Goal: Task Accomplishment & Management: Use online tool/utility

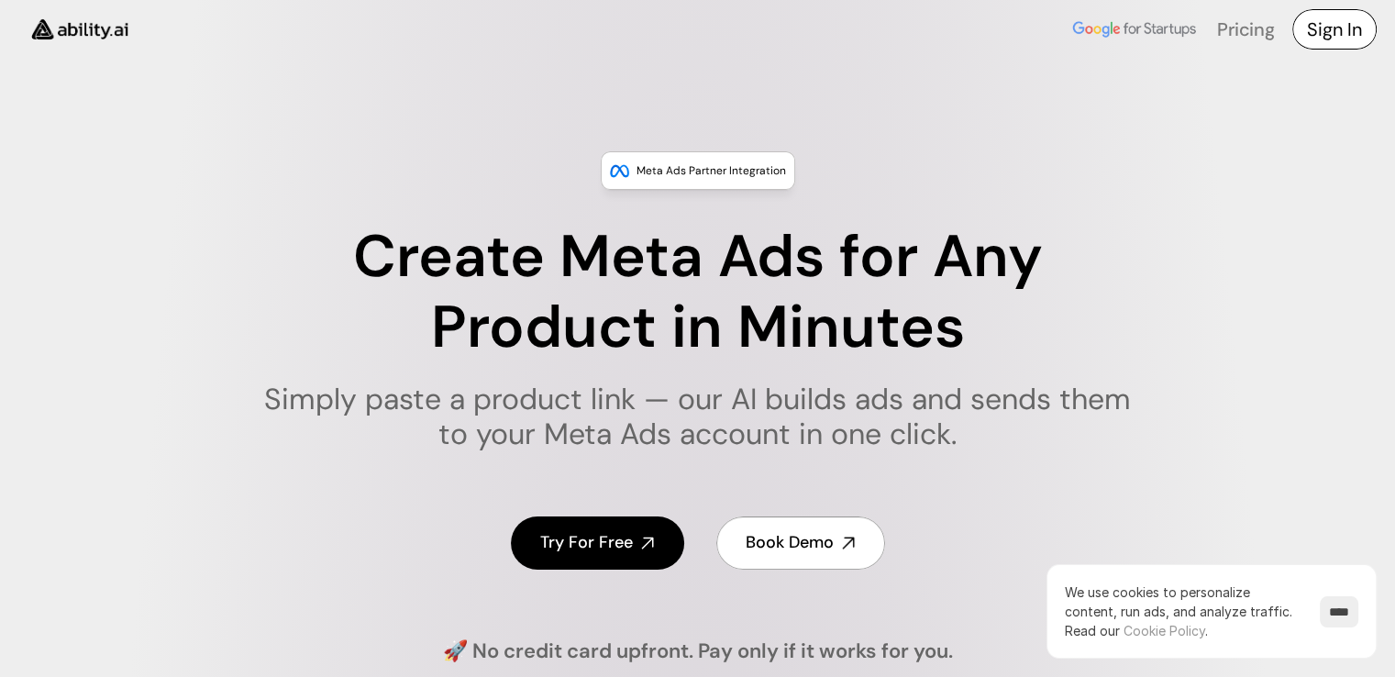
click at [1335, 28] on h4 "Sign In" at bounding box center [1334, 30] width 55 height 26
click at [1317, 20] on h4 "Sign In" at bounding box center [1334, 30] width 55 height 26
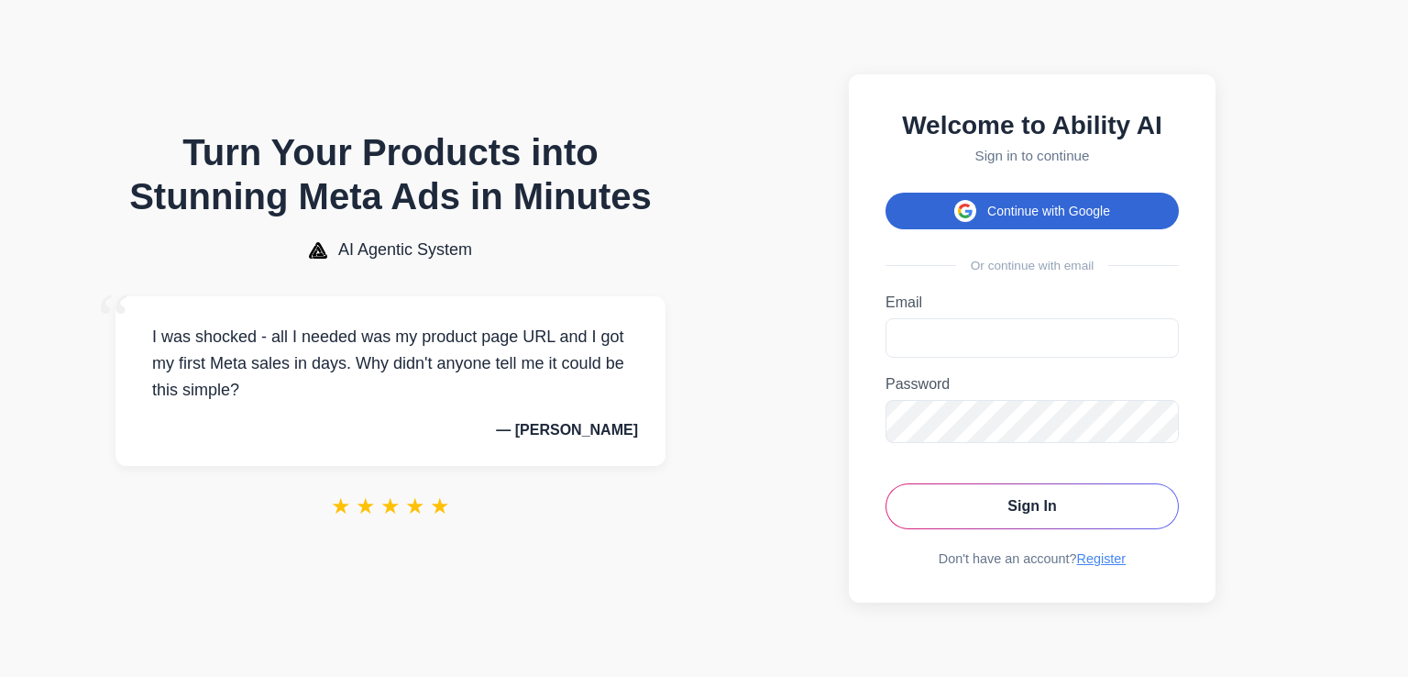
click at [1034, 205] on button "Continue with Google" at bounding box center [1032, 211] width 293 height 37
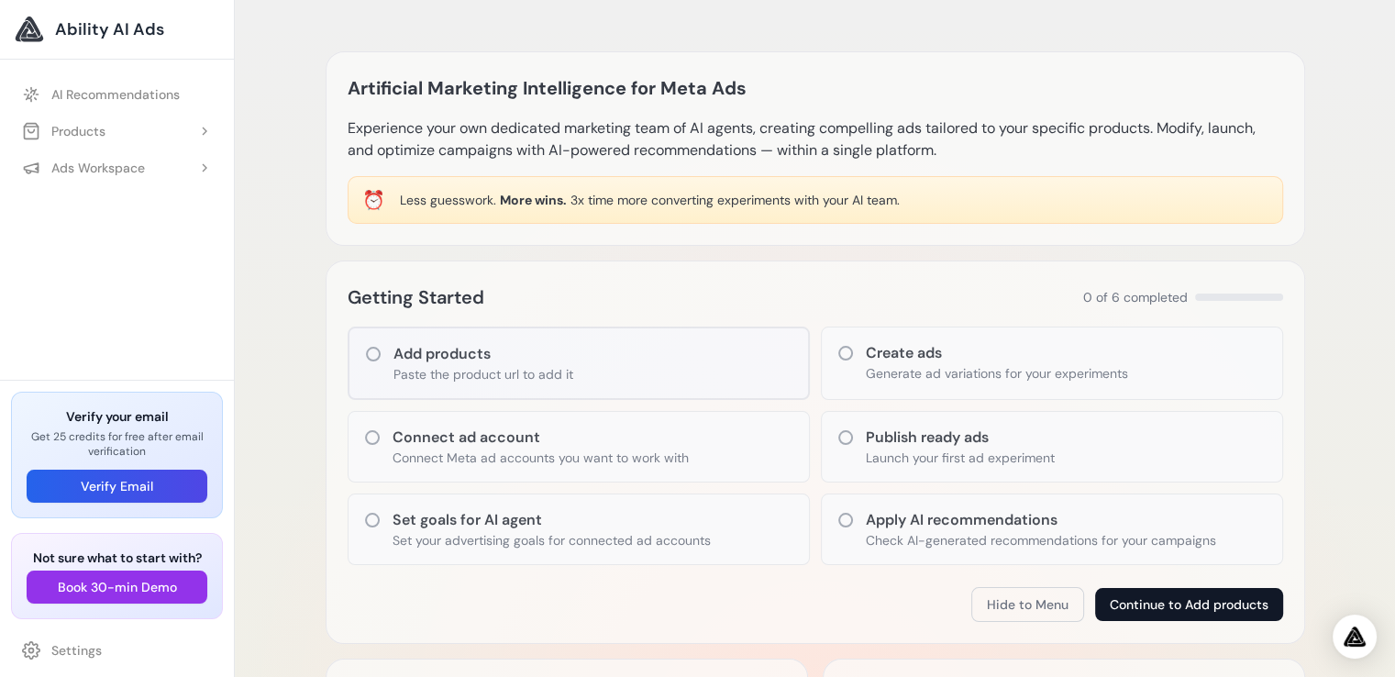
click at [1230, 597] on button "Continue to Add products" at bounding box center [1189, 604] width 188 height 33
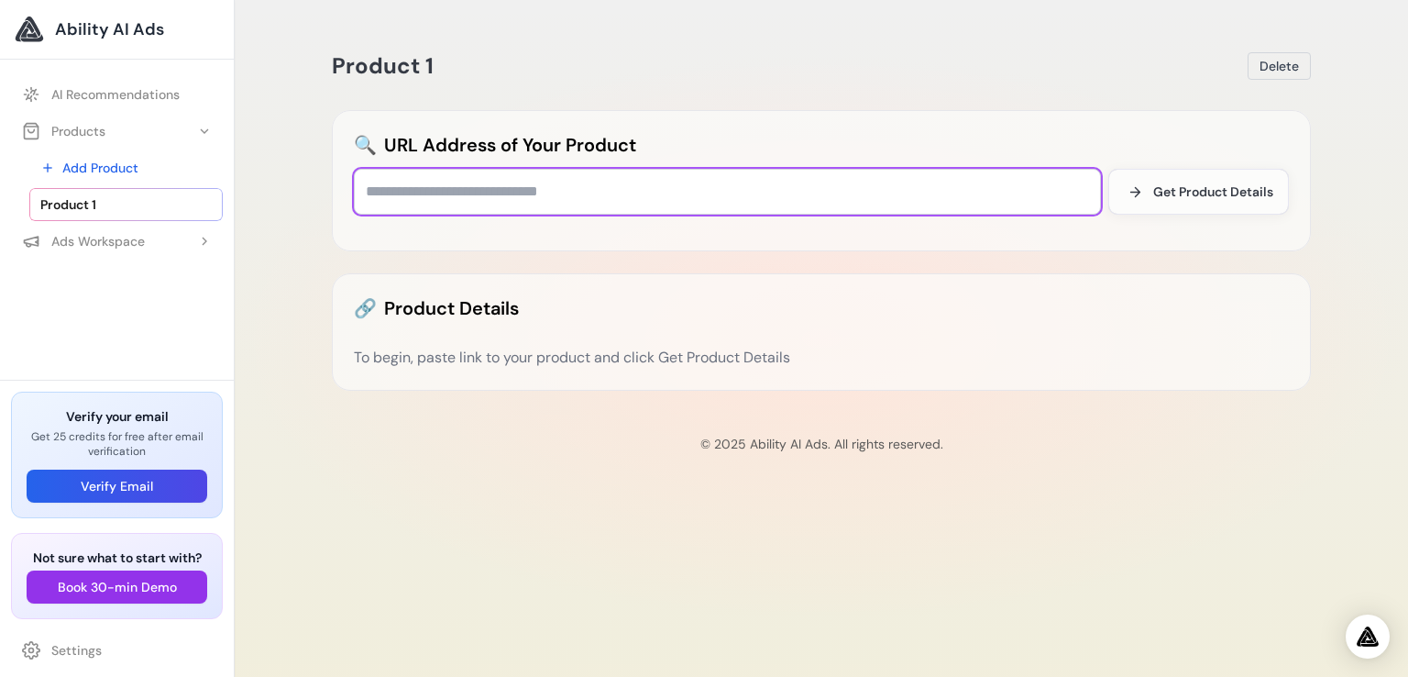
click at [462, 195] on input "text" at bounding box center [727, 192] width 747 height 46
type input "**********"
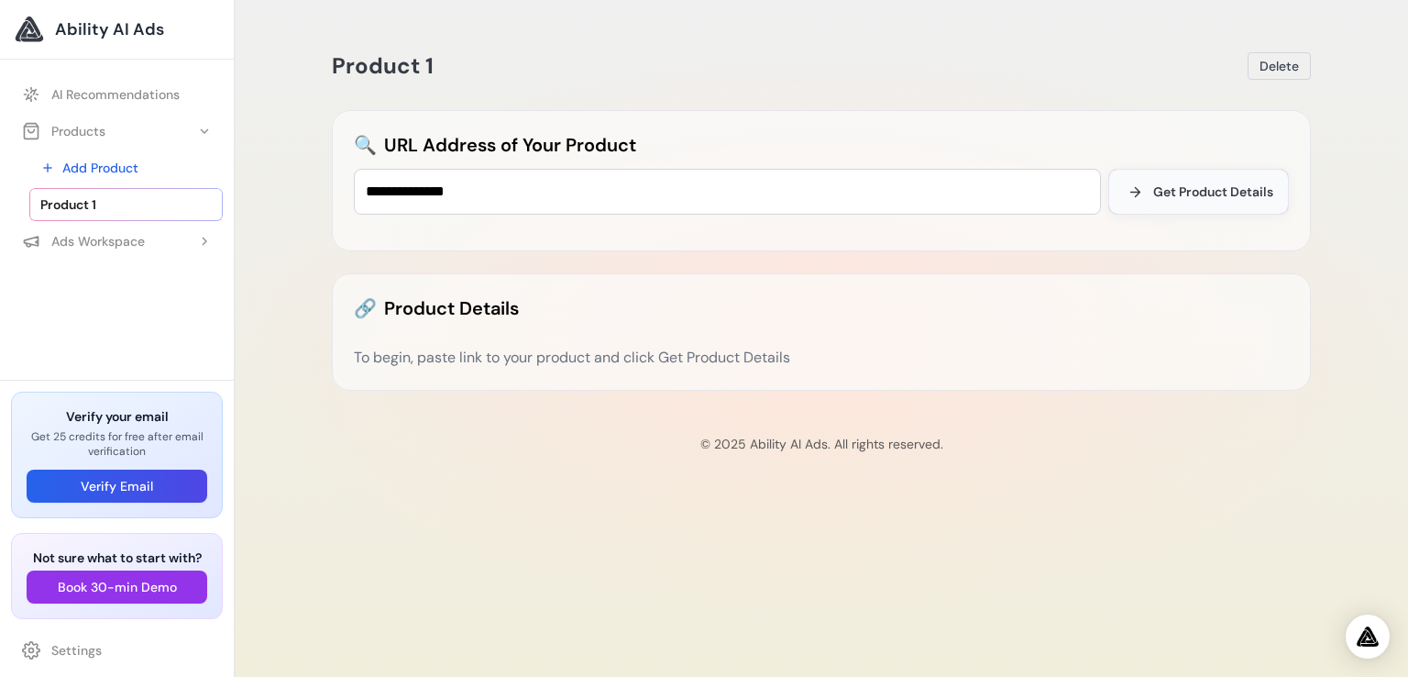
click at [1163, 188] on span "Get Product Details" at bounding box center [1213, 191] width 120 height 18
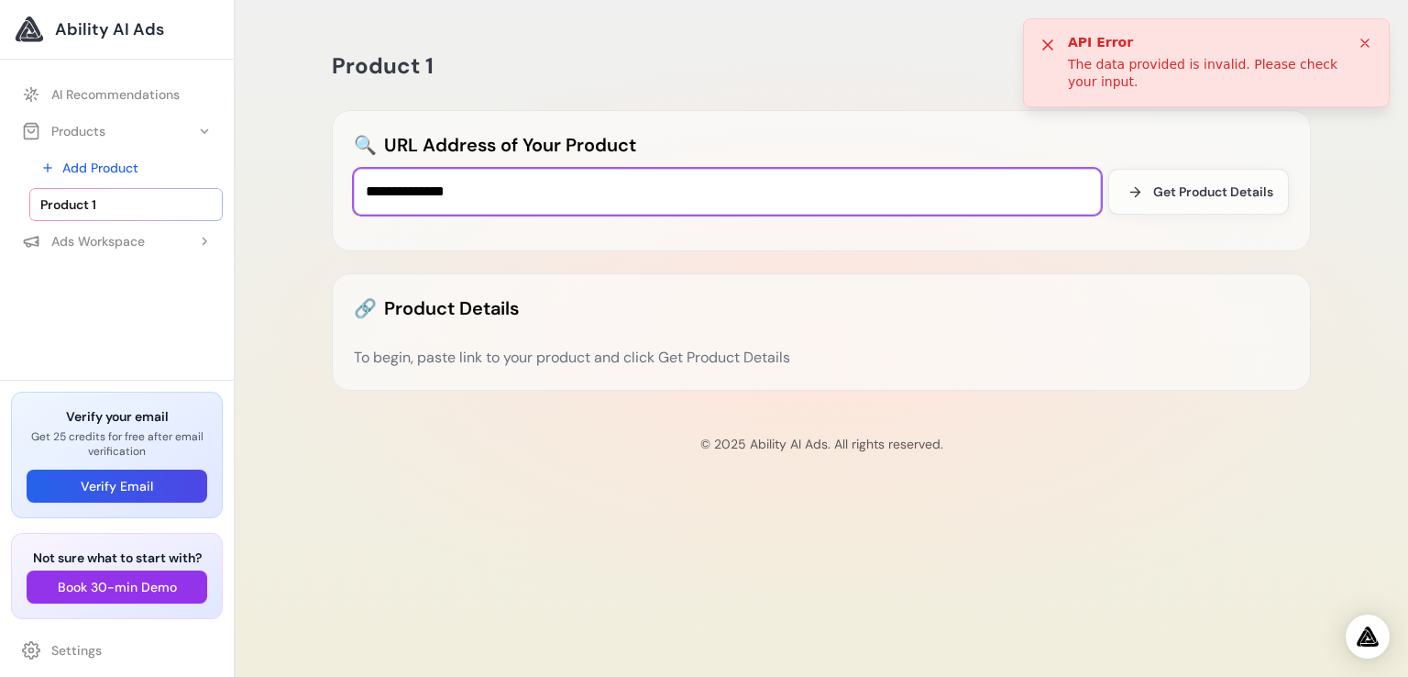
drag, startPoint x: 608, startPoint y: 192, endPoint x: 231, endPoint y: 181, distance: 377.0
click at [231, 181] on body "Ability AI Ads AI Recommendations Products Add Product" at bounding box center [704, 338] width 1408 height 677
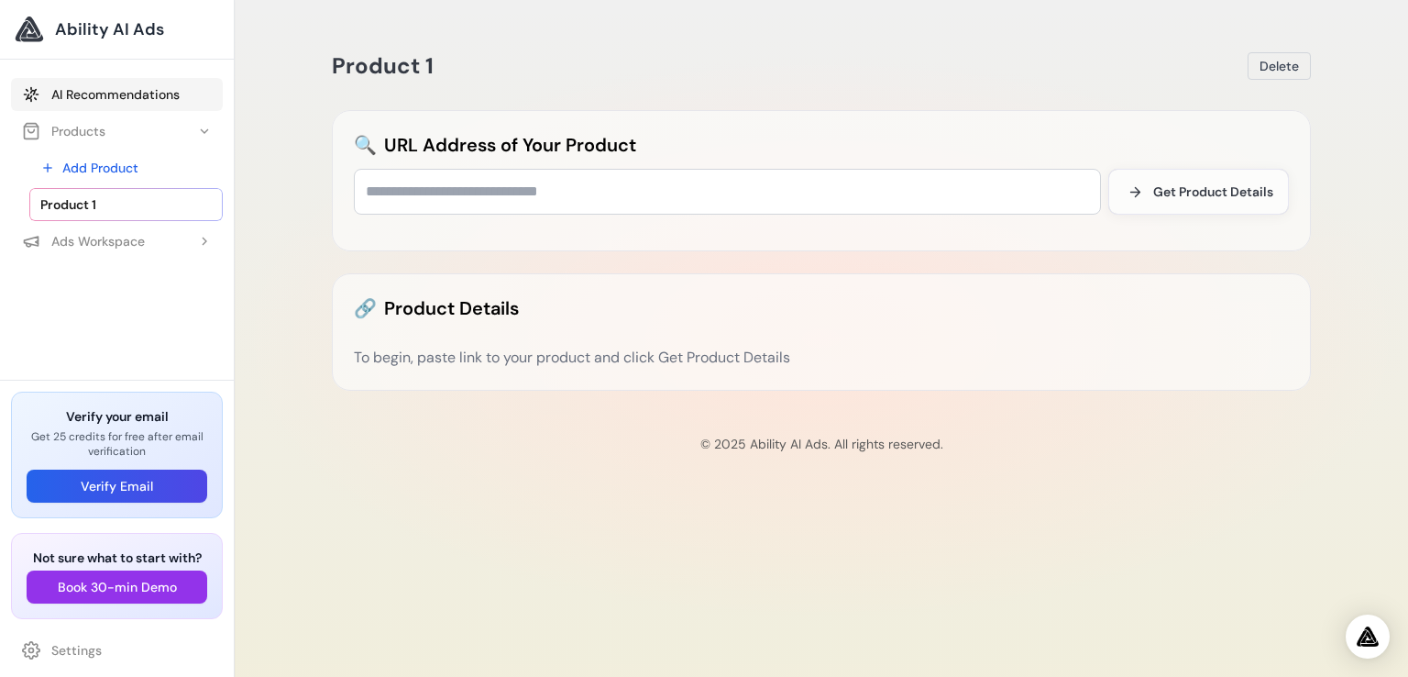
click at [114, 94] on link "AI Recommendations" at bounding box center [117, 94] width 212 height 33
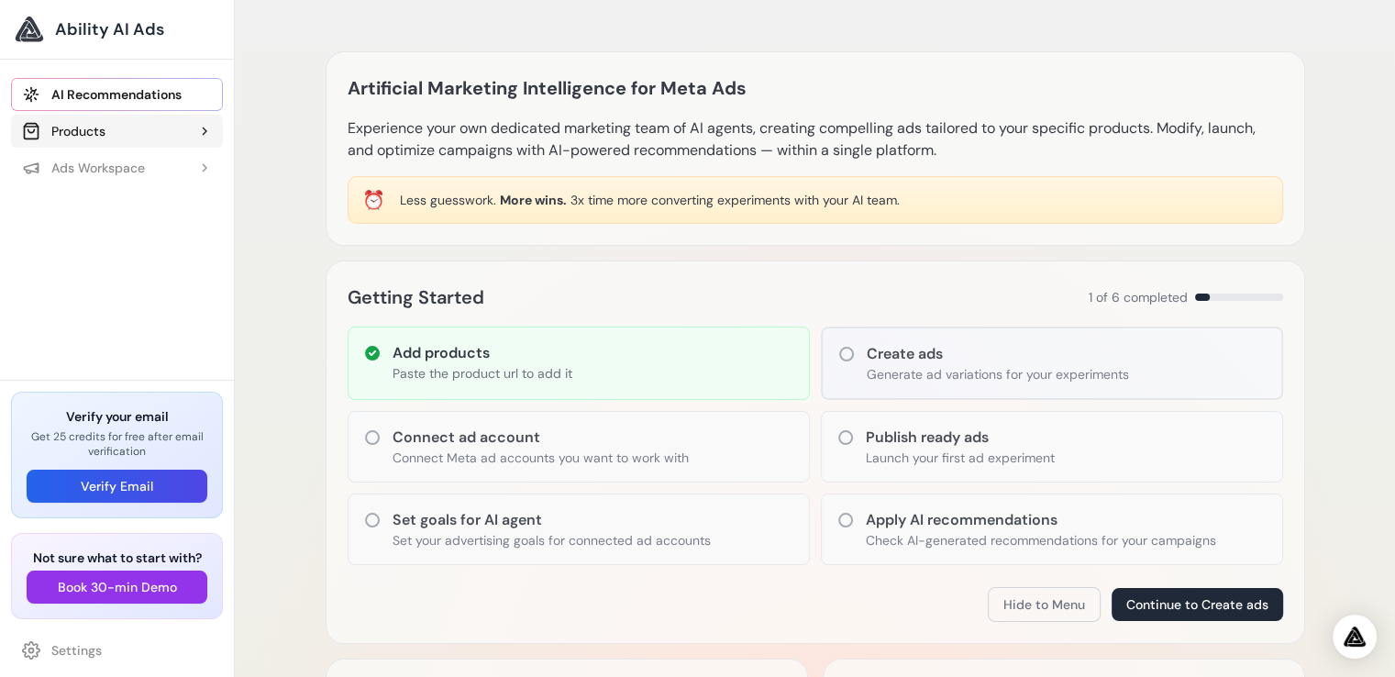
click at [106, 134] on button "Products" at bounding box center [117, 131] width 212 height 33
click at [369, 438] on icon at bounding box center [372, 437] width 18 height 18
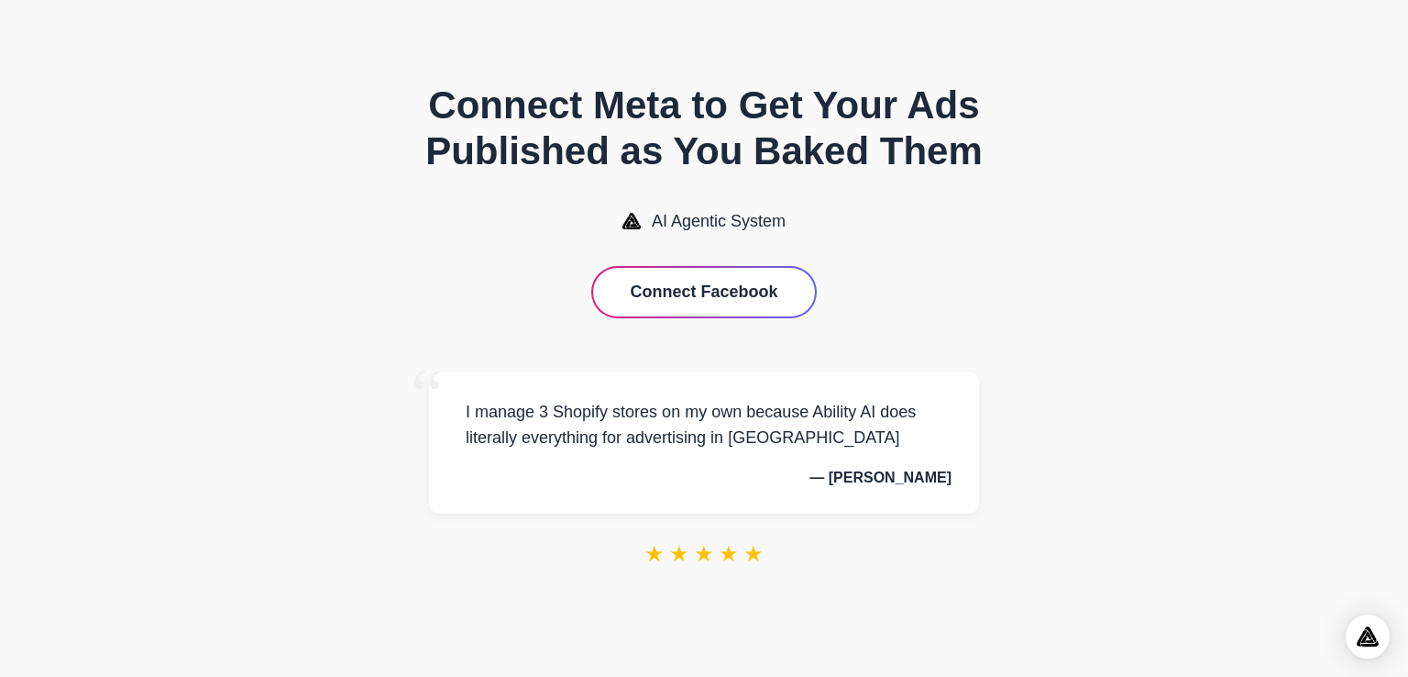
click at [712, 292] on button "Connect Facebook" at bounding box center [703, 292] width 221 height 49
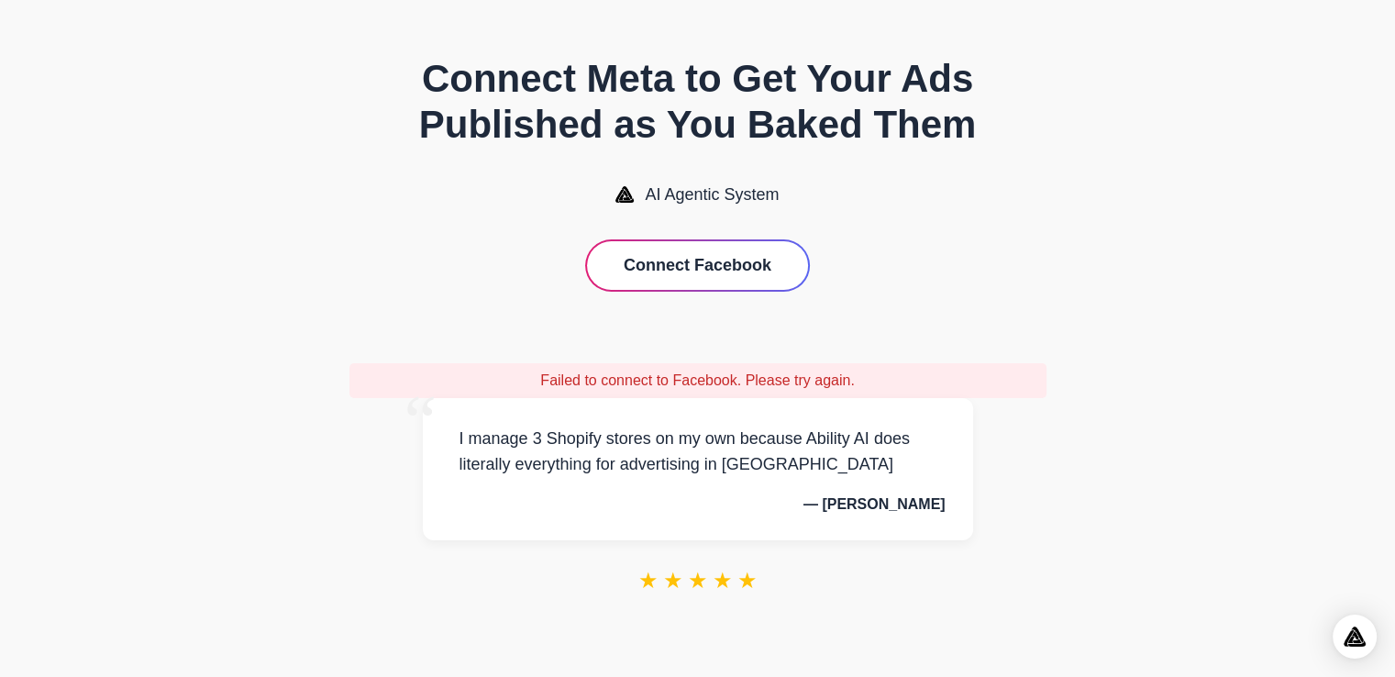
scroll to position [15, 0]
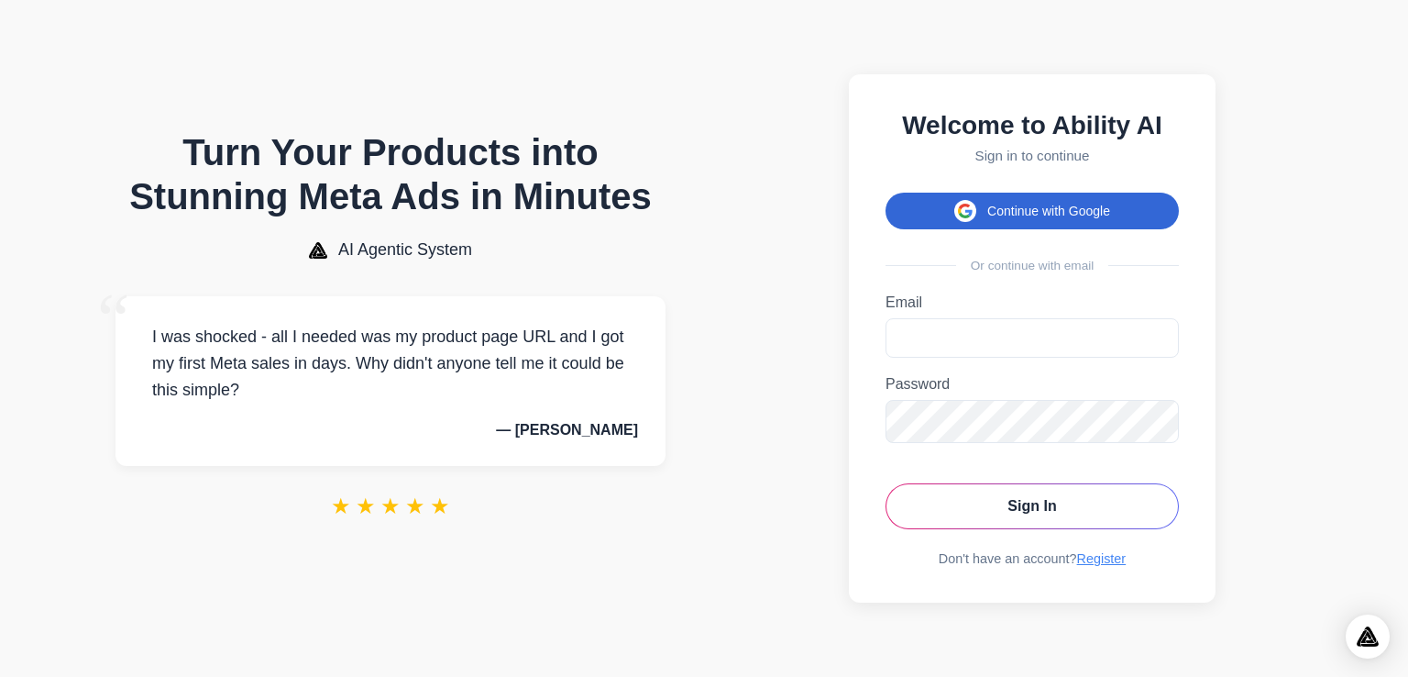
click at [1026, 208] on button "Continue with Google" at bounding box center [1032, 211] width 293 height 37
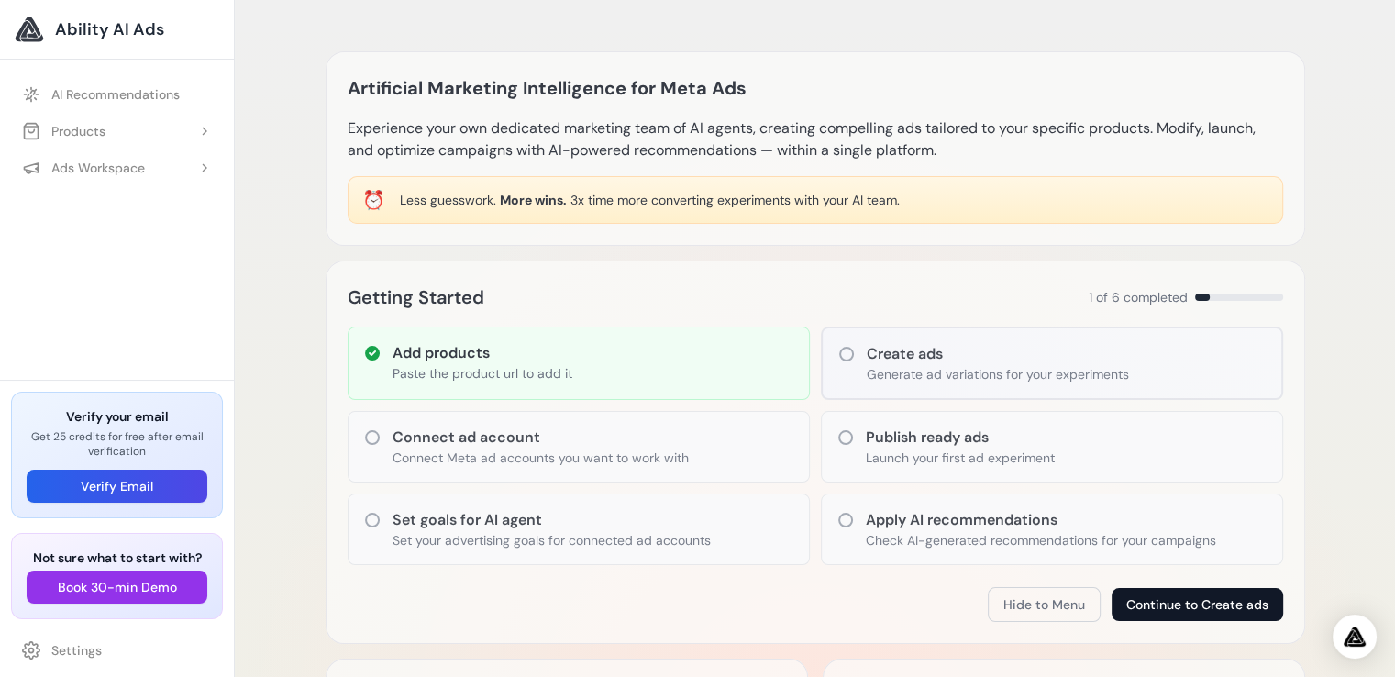
click at [1186, 610] on button "Continue to Create ads" at bounding box center [1196, 604] width 171 height 33
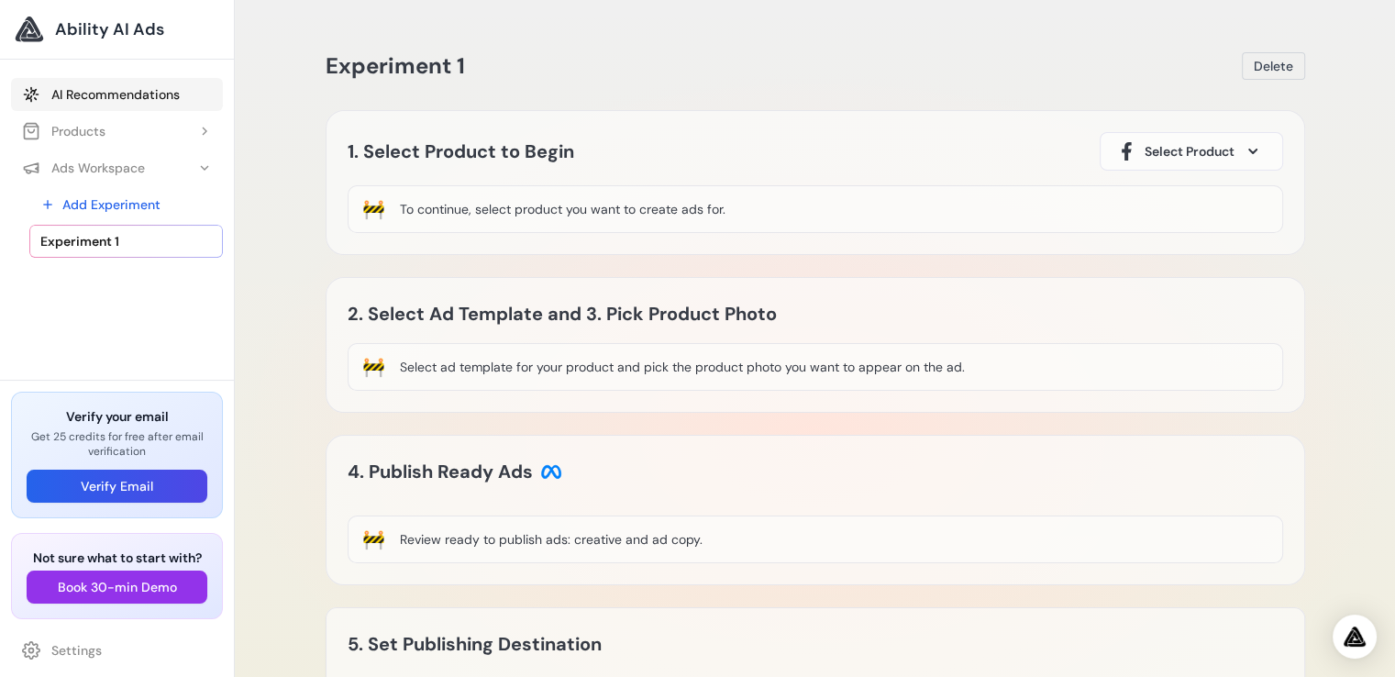
click at [116, 96] on link "AI Recommendations" at bounding box center [117, 94] width 212 height 33
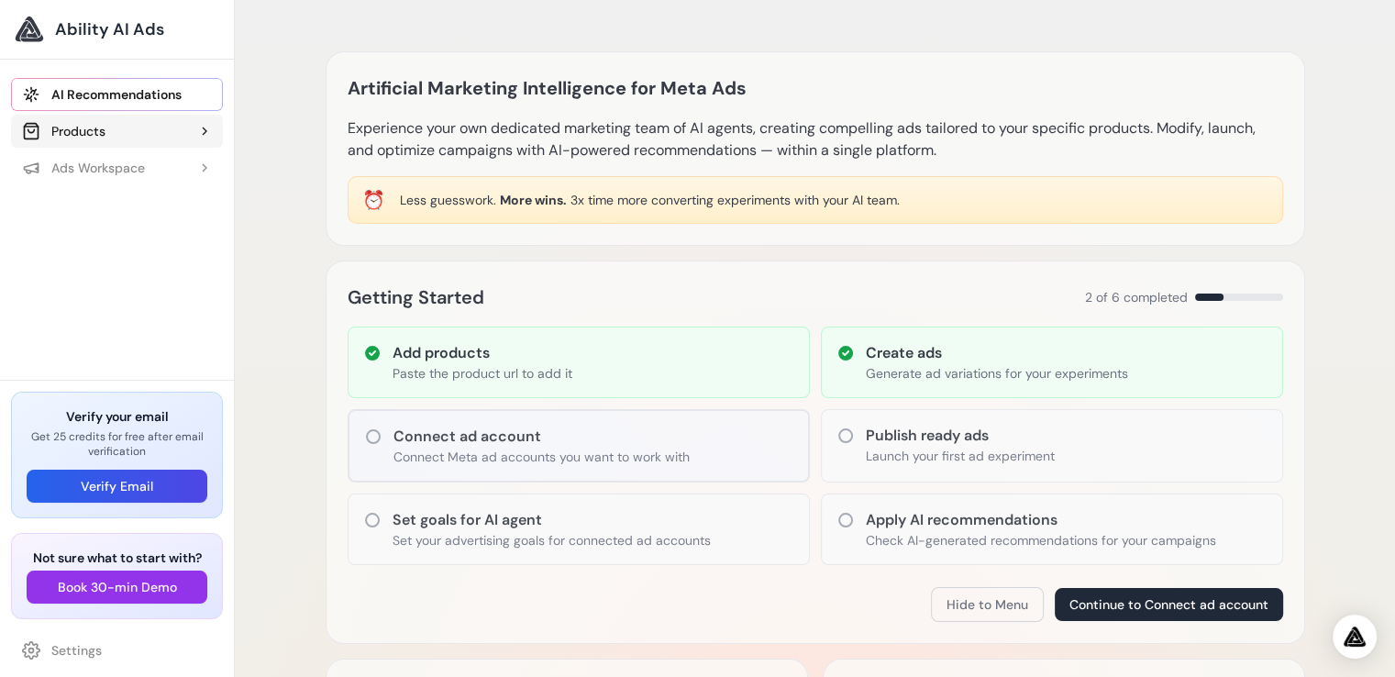
click at [87, 127] on div "Products" at bounding box center [63, 131] width 83 height 18
click at [94, 164] on link "Add Product" at bounding box center [125, 167] width 193 height 33
